Goal: Task Accomplishment & Management: Manage account settings

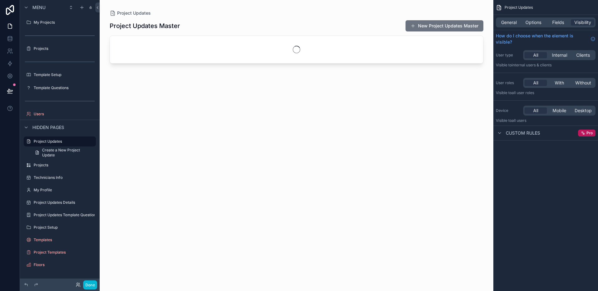
click at [247, 18] on div at bounding box center [296, 141] width 393 height 283
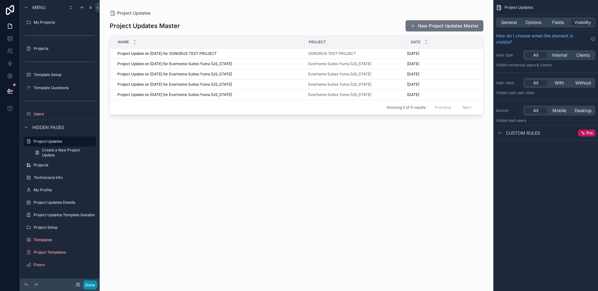
click at [95, 284] on button "Done" at bounding box center [90, 284] width 14 height 9
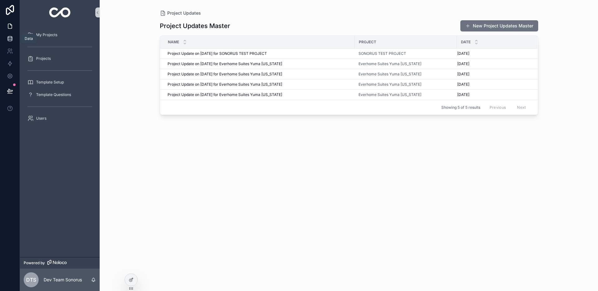
click at [9, 39] on icon at bounding box center [10, 38] width 4 height 2
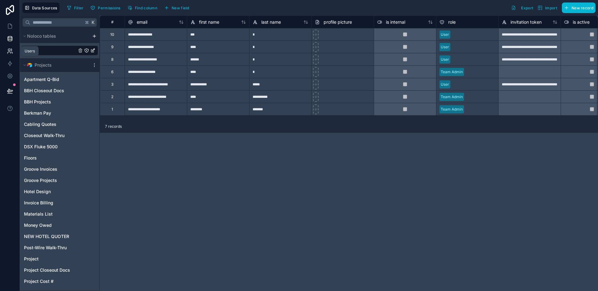
click at [11, 49] on icon at bounding box center [10, 51] width 6 height 6
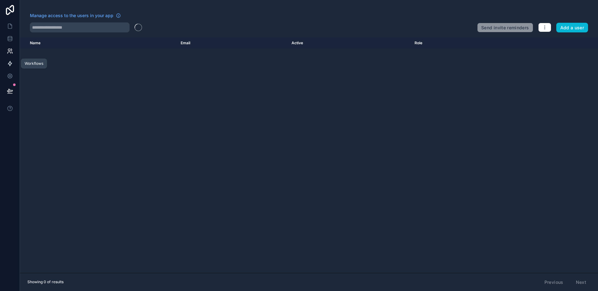
click at [10, 64] on icon at bounding box center [10, 63] width 6 height 6
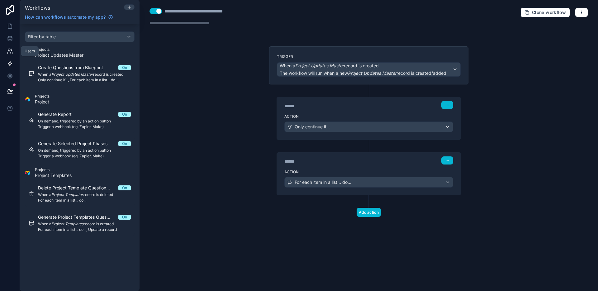
click at [8, 47] on link at bounding box center [10, 51] width 20 height 12
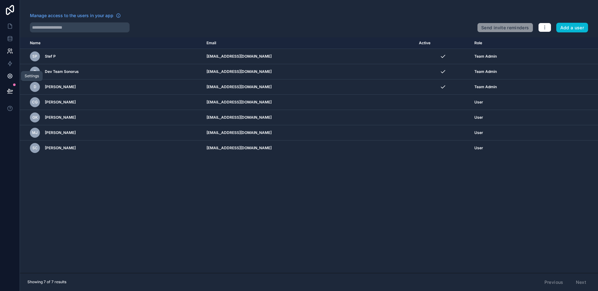
click at [7, 74] on icon at bounding box center [10, 76] width 6 height 6
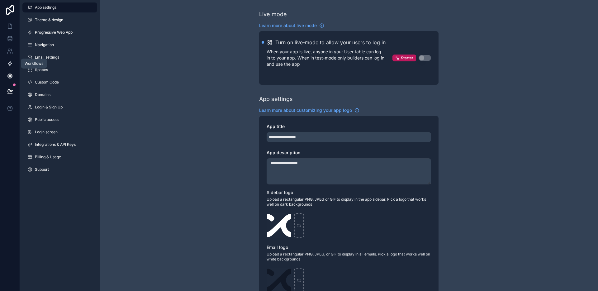
click at [9, 63] on icon at bounding box center [10, 63] width 4 height 5
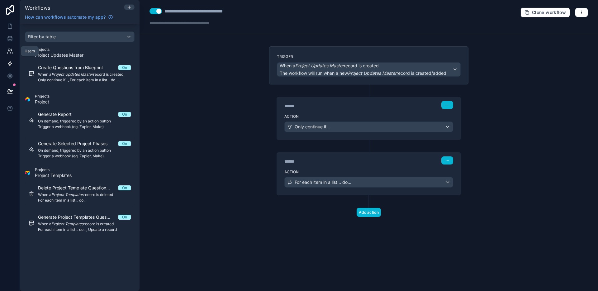
click at [9, 53] on icon at bounding box center [10, 51] width 6 height 6
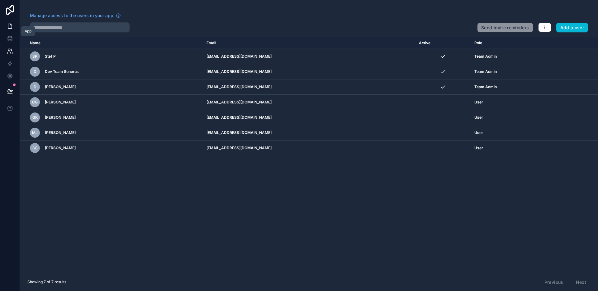
click at [12, 22] on link at bounding box center [10, 26] width 20 height 12
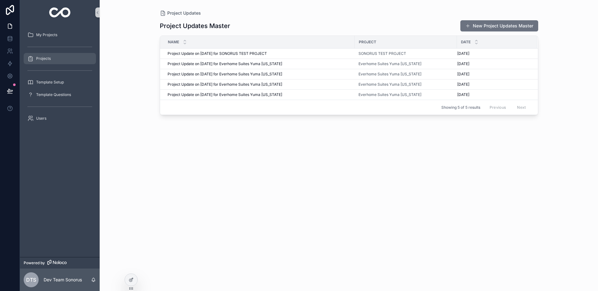
click at [71, 57] on div "Projects" at bounding box center [59, 59] width 65 height 10
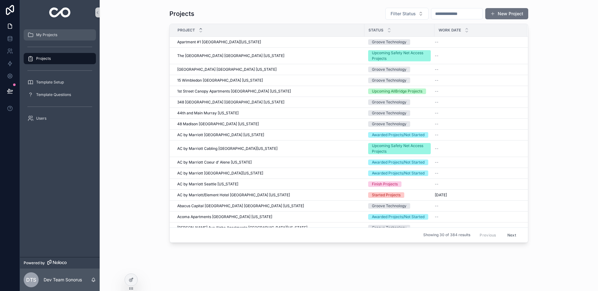
click at [66, 33] on div "My Projects" at bounding box center [59, 35] width 65 height 10
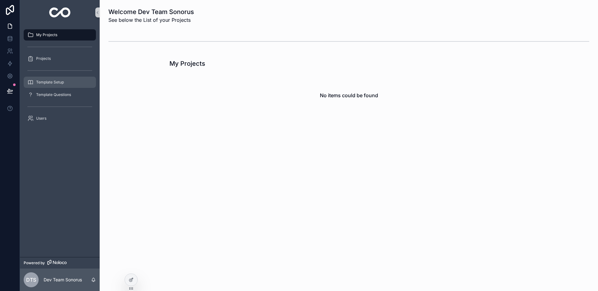
click at [64, 79] on div "Template Setup" at bounding box center [59, 82] width 65 height 10
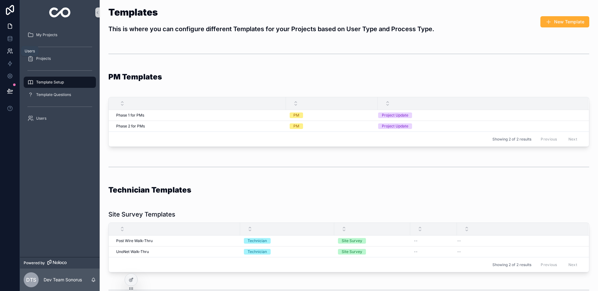
click at [13, 55] on link at bounding box center [10, 51] width 20 height 12
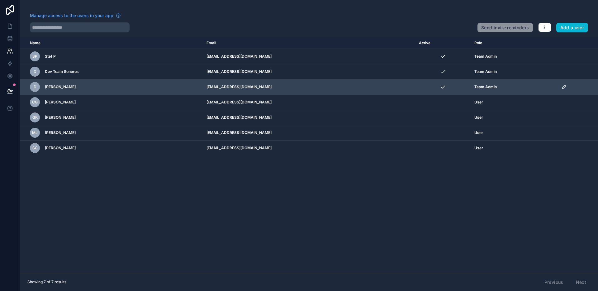
click at [562, 85] on icon "scrollable content" at bounding box center [563, 86] width 3 height 3
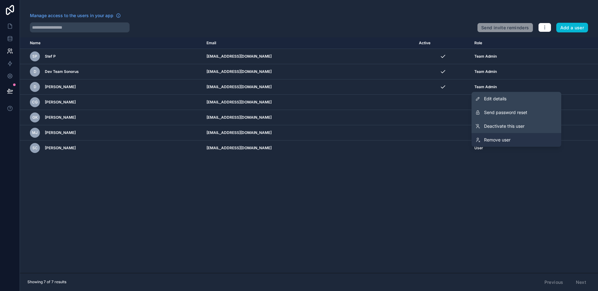
click at [503, 140] on span "Remove user" at bounding box center [497, 140] width 26 height 6
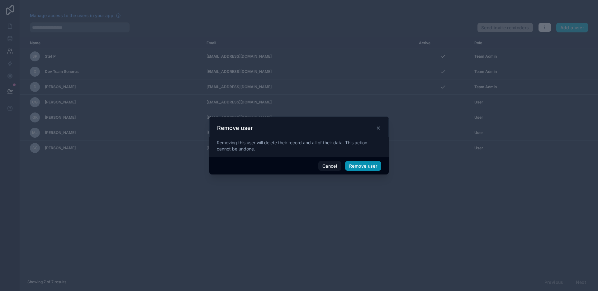
click at [361, 167] on button "Remove user" at bounding box center [363, 166] width 36 height 10
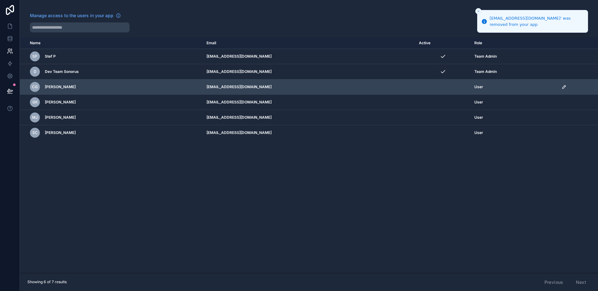
click at [561, 86] on icon "scrollable content" at bounding box center [563, 86] width 5 height 5
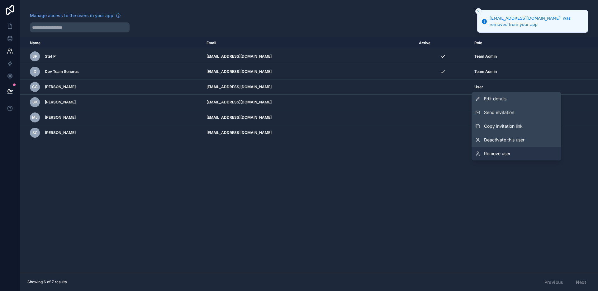
click at [501, 153] on span "Remove user" at bounding box center [497, 153] width 26 height 6
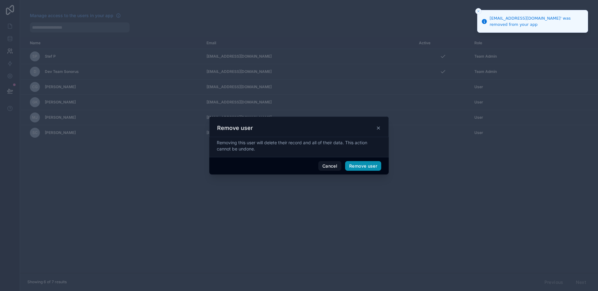
click at [373, 165] on button "Remove user" at bounding box center [363, 166] width 36 height 10
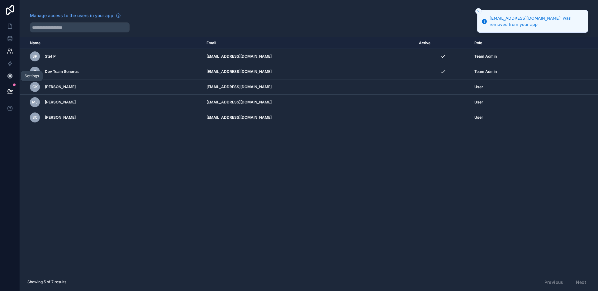
click at [11, 73] on icon at bounding box center [10, 76] width 6 height 6
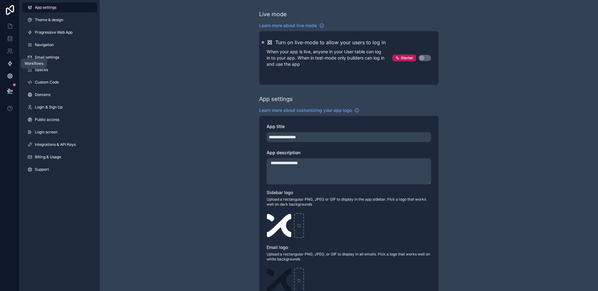
click at [10, 65] on icon at bounding box center [10, 63] width 4 height 5
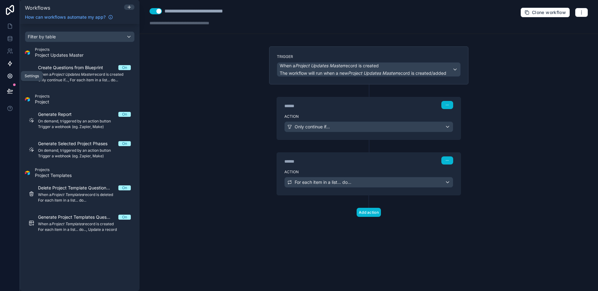
click at [10, 75] on icon at bounding box center [10, 76] width 2 height 2
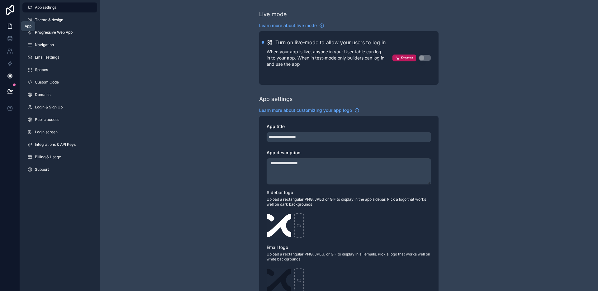
click at [6, 27] on link at bounding box center [10, 26] width 20 height 12
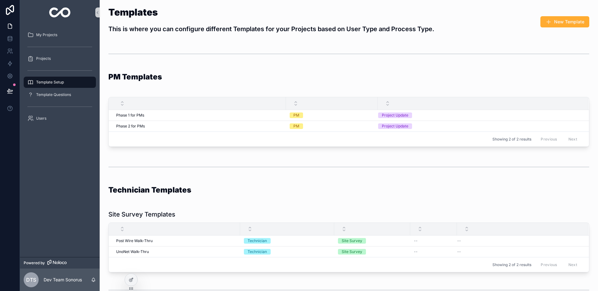
click at [381, 80] on div "PM Templates" at bounding box center [348, 79] width 481 height 15
